Goal: Transaction & Acquisition: Obtain resource

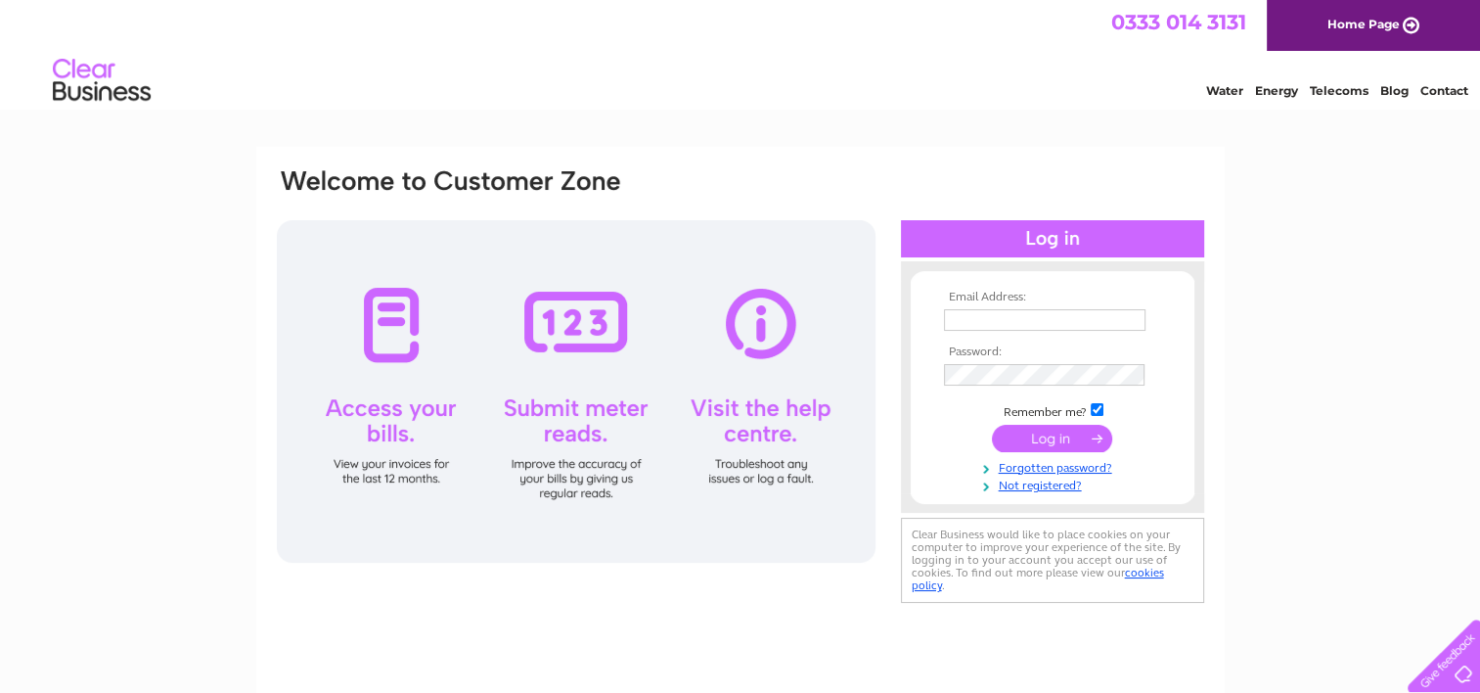
type input "[EMAIL_ADDRESS][DOMAIN_NAME]"
click at [1043, 440] on input "submit" at bounding box center [1052, 438] width 120 height 27
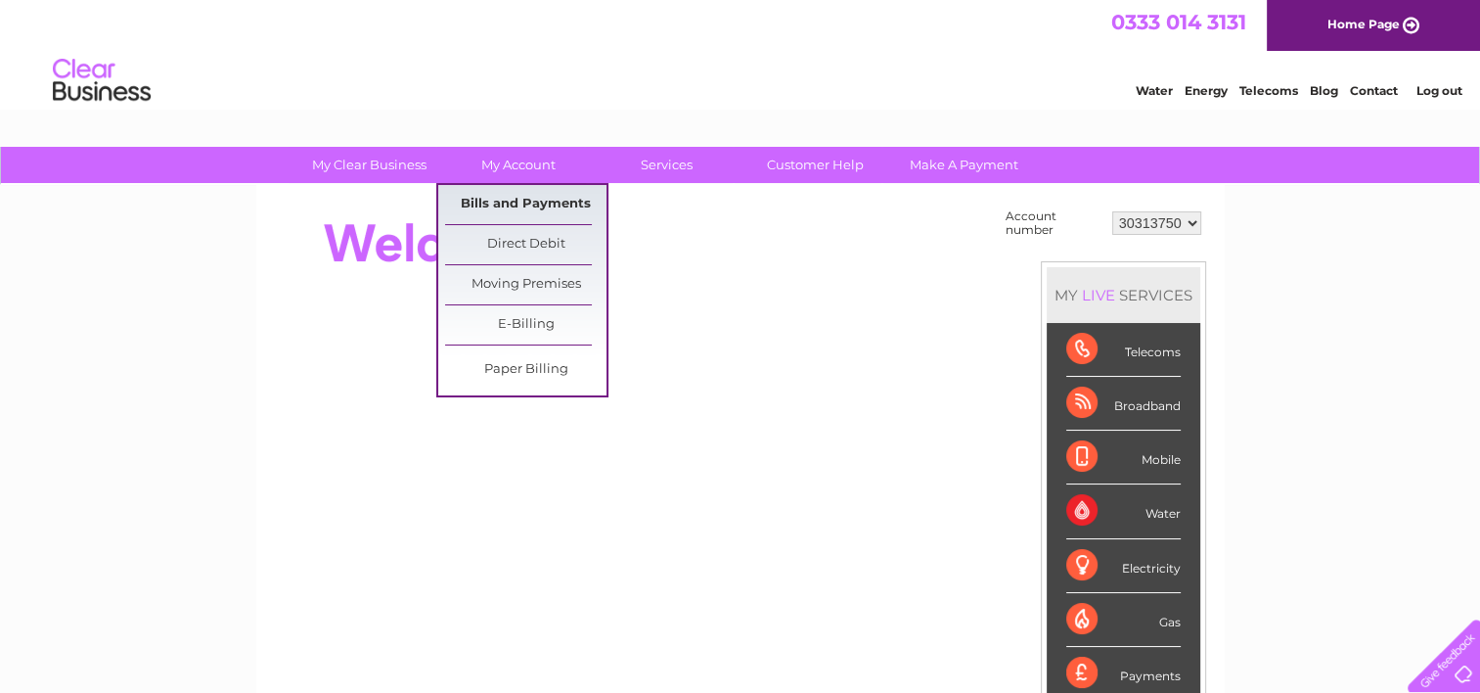
click at [521, 207] on link "Bills and Payments" at bounding box center [525, 204] width 161 height 39
click at [522, 195] on link "Bills and Payments" at bounding box center [525, 204] width 161 height 39
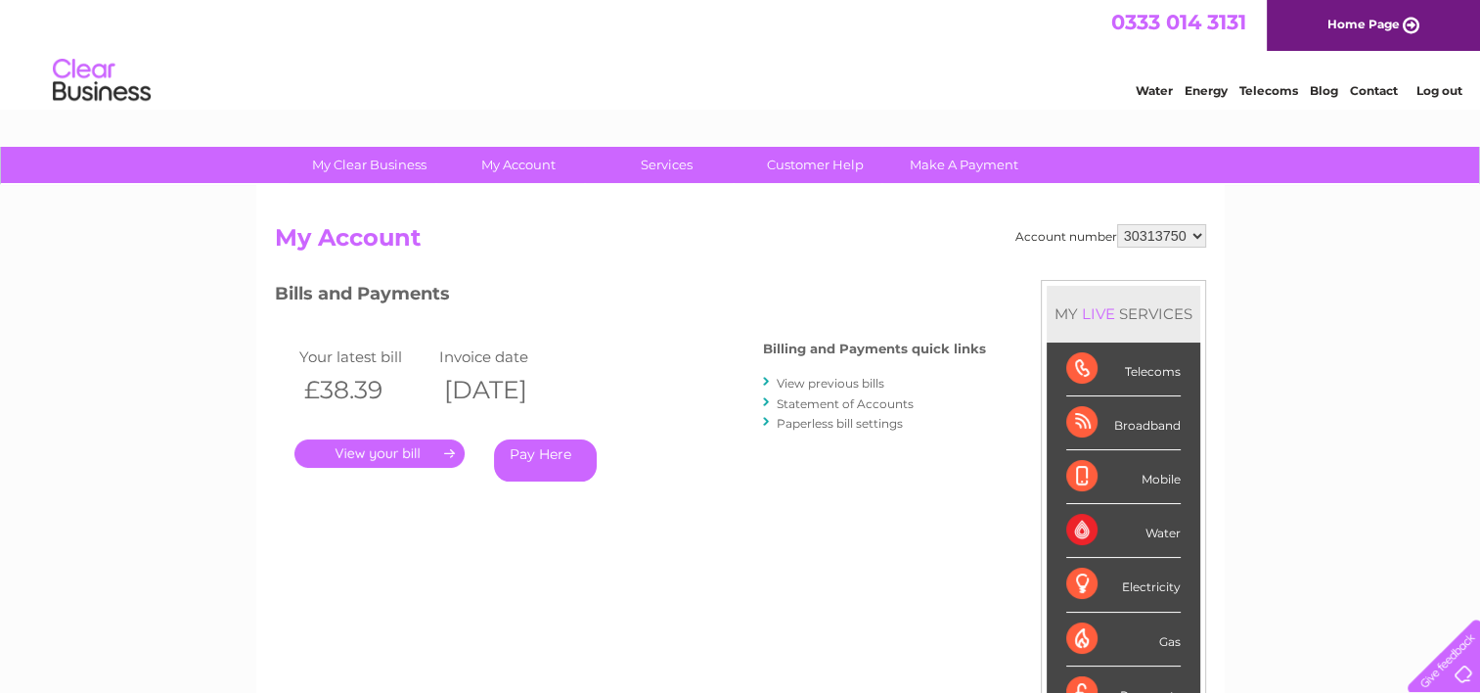
click at [409, 451] on link "." at bounding box center [380, 453] width 170 height 28
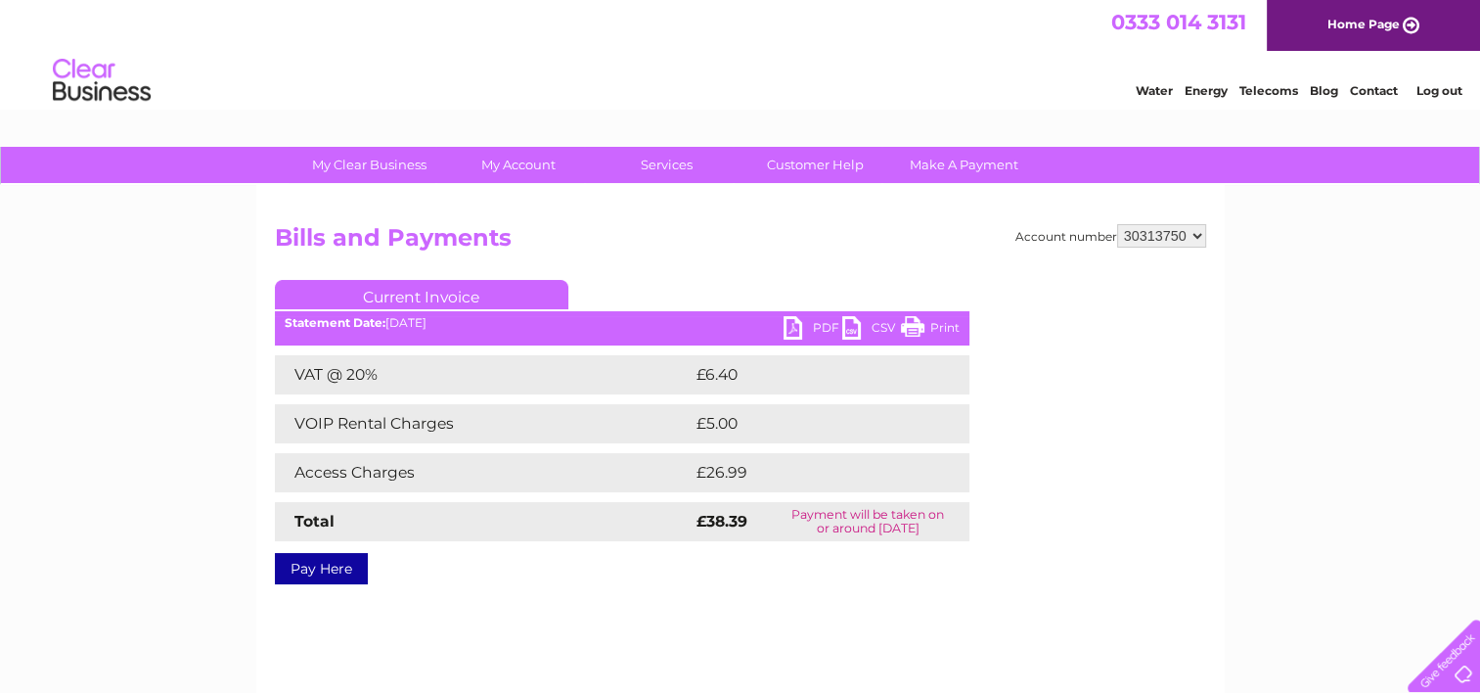
click at [826, 328] on link "PDF" at bounding box center [813, 330] width 59 height 28
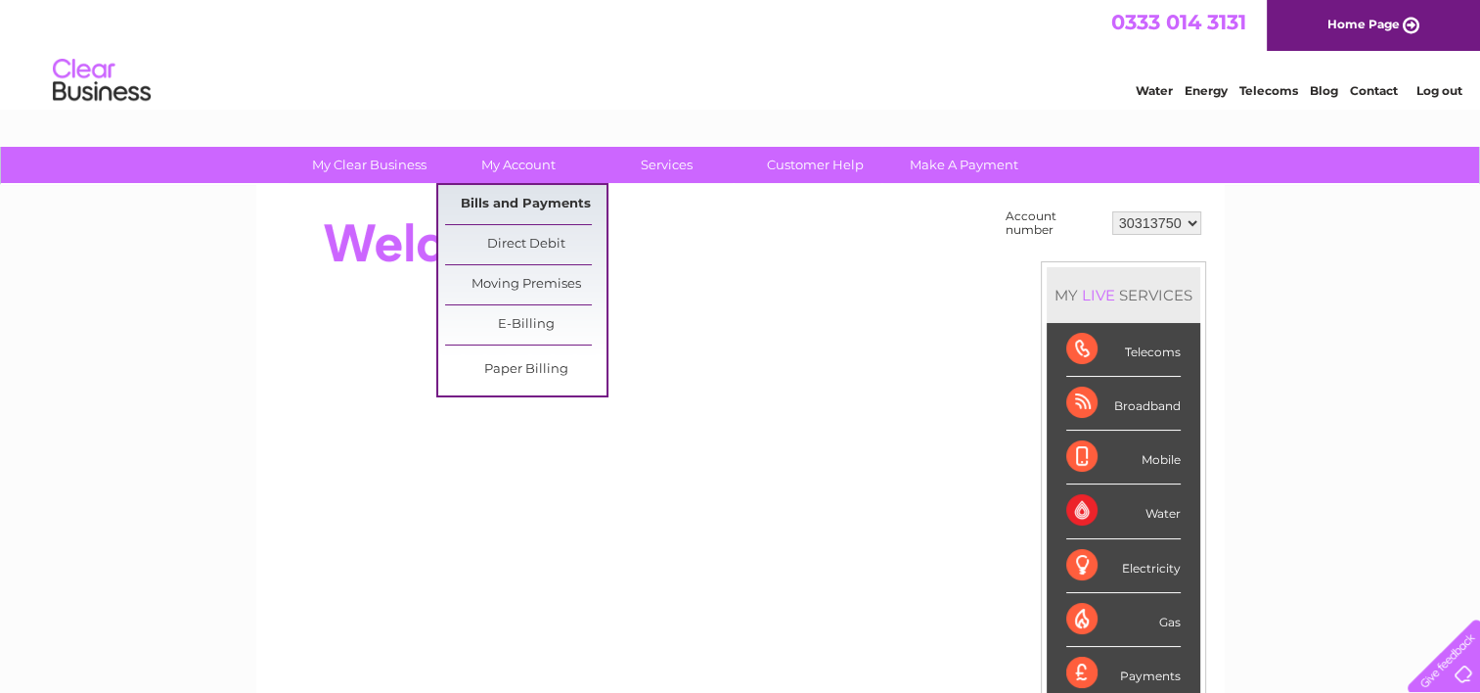
click at [540, 196] on link "Bills and Payments" at bounding box center [525, 204] width 161 height 39
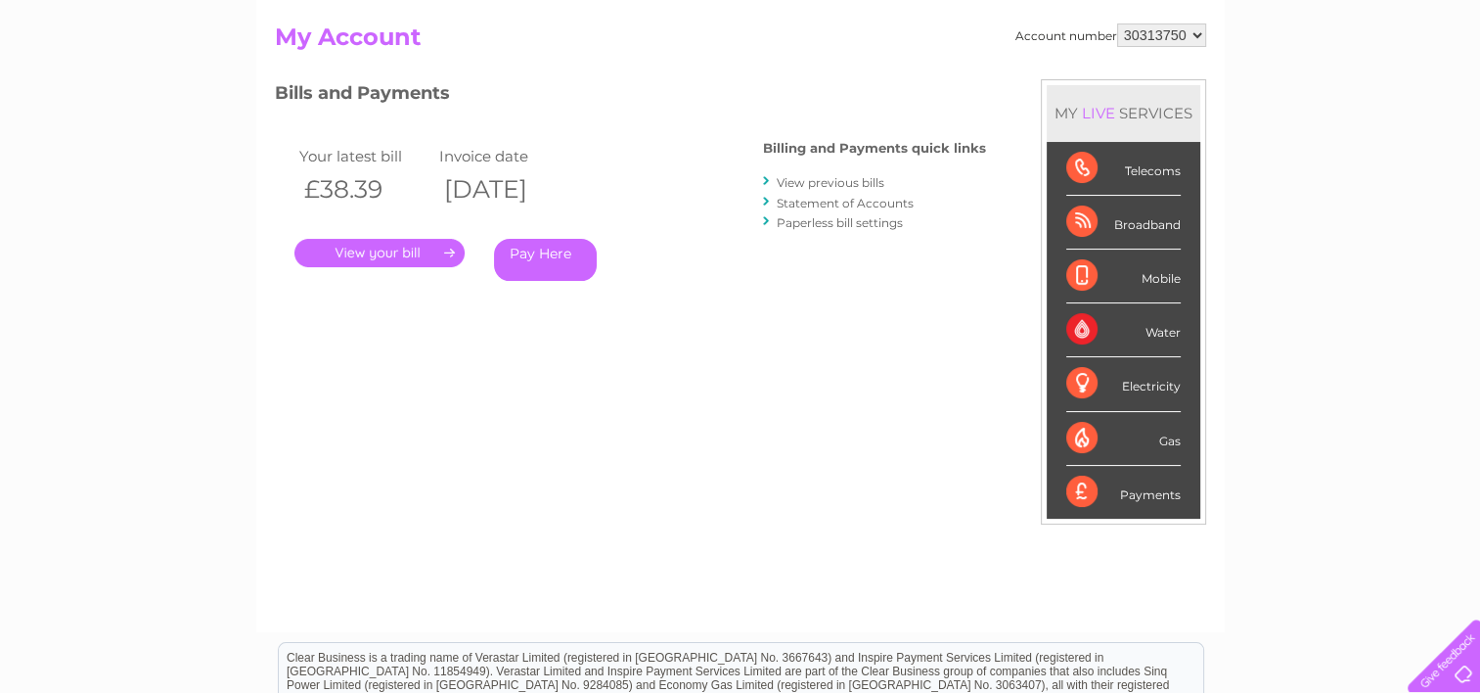
scroll to position [184, 0]
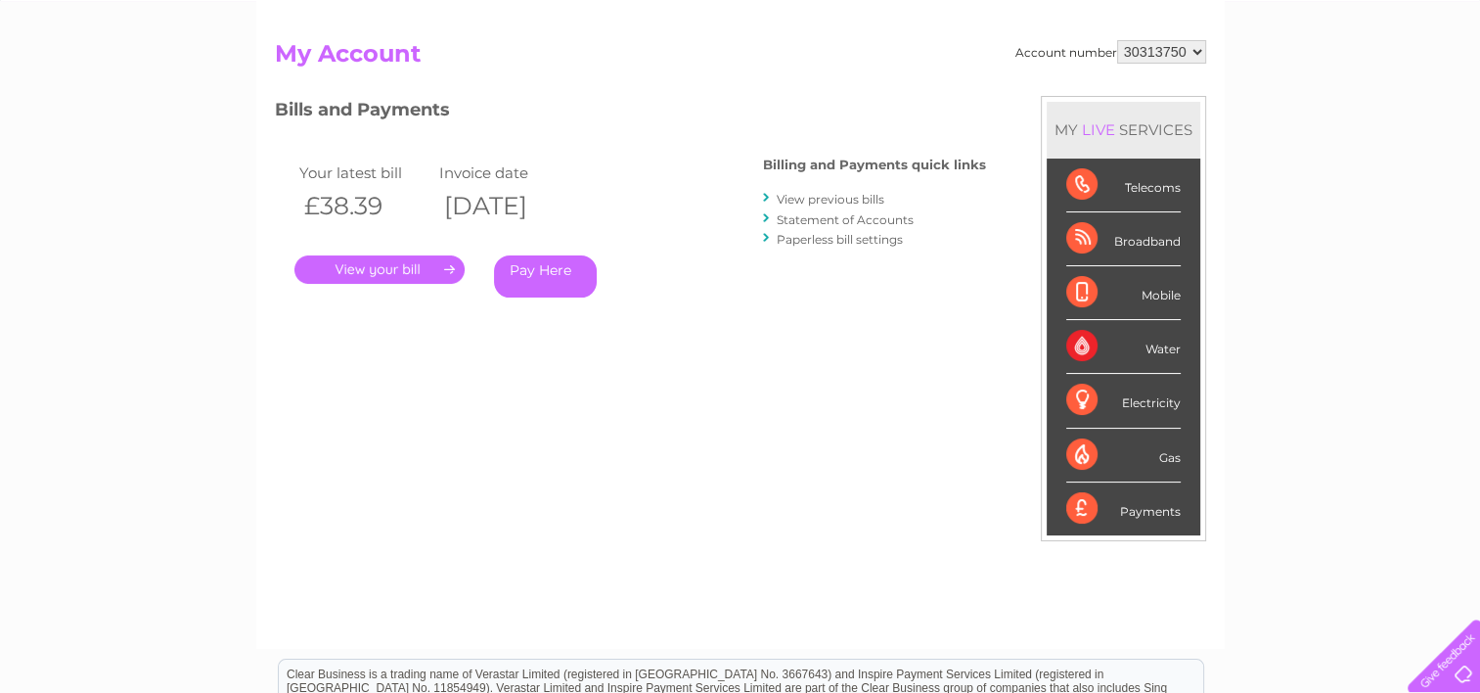
click at [860, 204] on link "View previous bills" at bounding box center [831, 199] width 108 height 15
